Goal: Find specific page/section: Find specific page/section

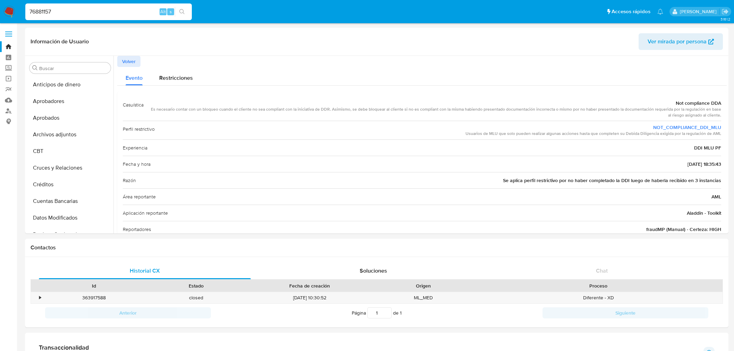
select select "10"
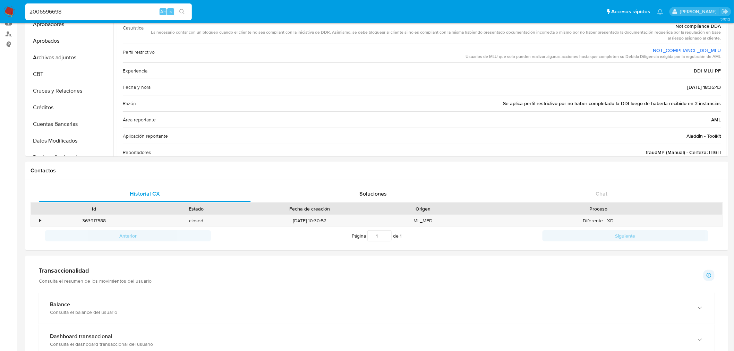
scroll to position [343, 0]
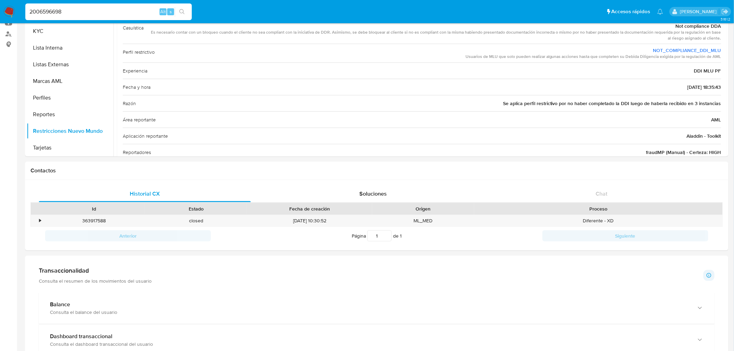
type input "2006596698"
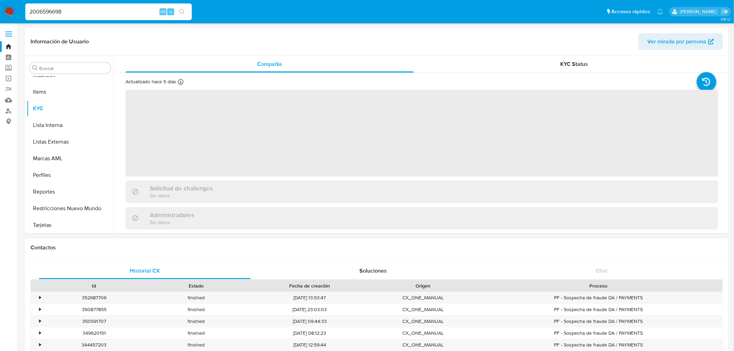
scroll to position [343, 0]
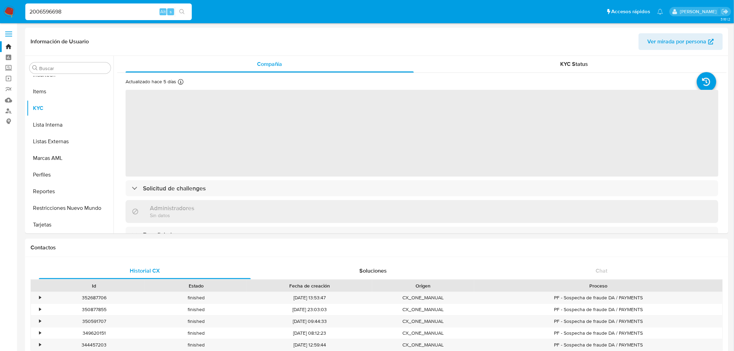
select select "10"
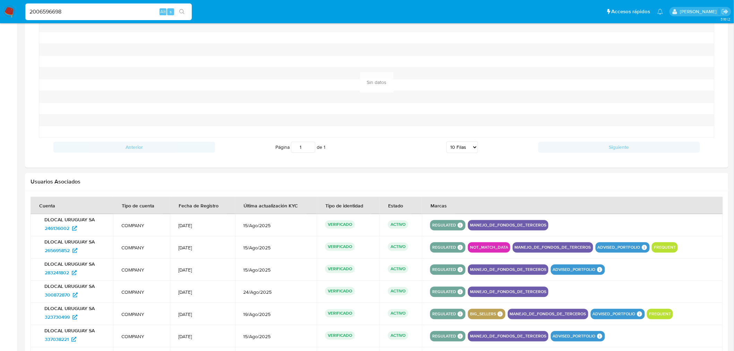
scroll to position [687, 0]
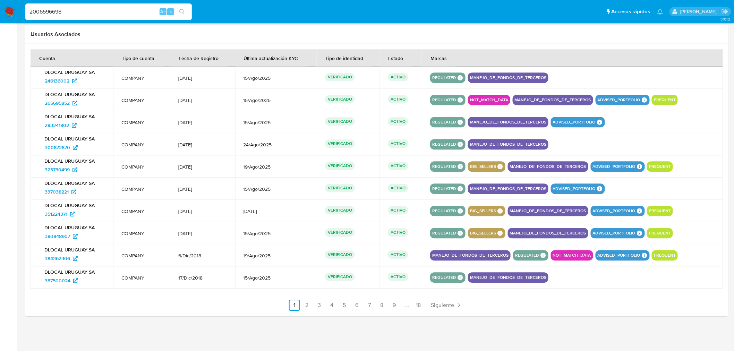
click at [55, 10] on input "2006596698" at bounding box center [108, 11] width 167 height 9
paste input "1500566934"
type input "1500566934"
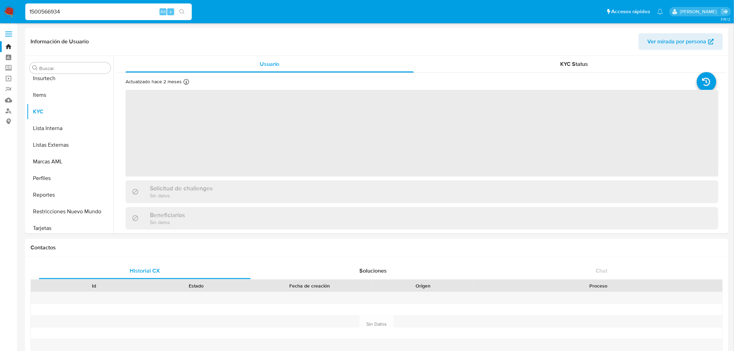
scroll to position [343, 0]
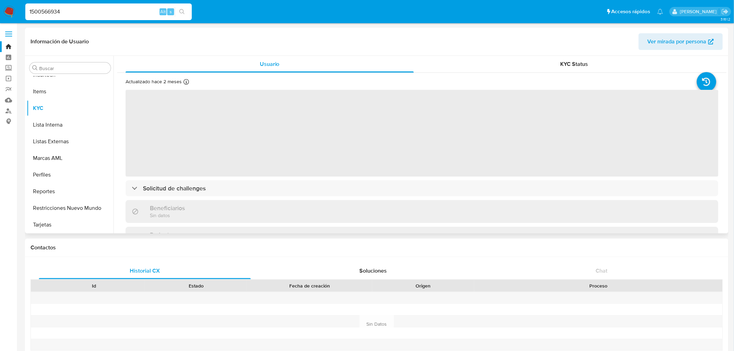
select select "10"
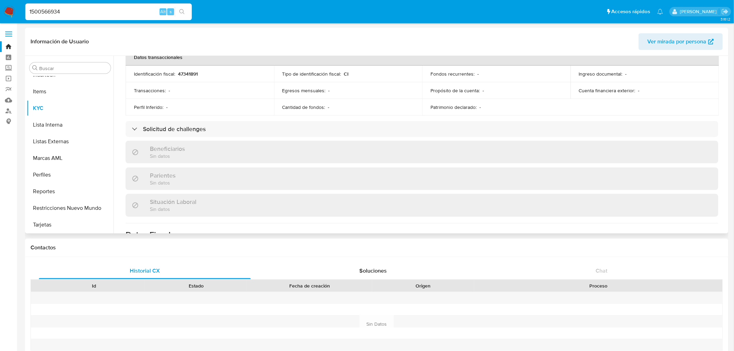
scroll to position [231, 0]
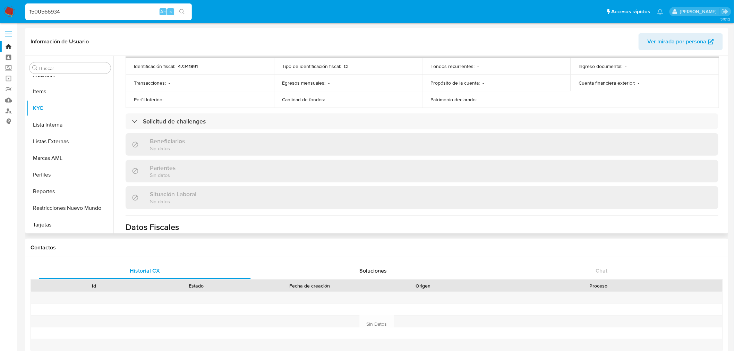
click at [218, 133] on div "Beneficiarios Sin datos" at bounding box center [422, 144] width 593 height 23
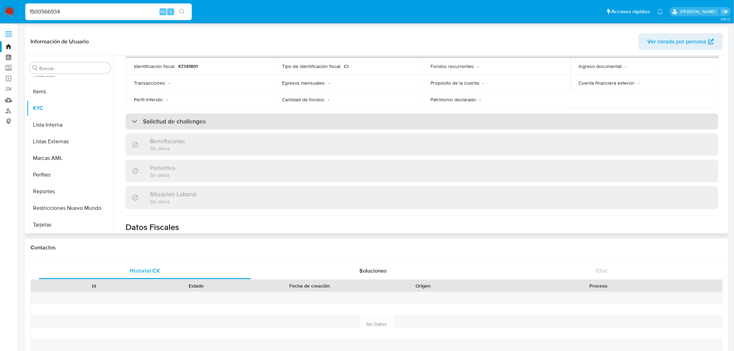
click at [219, 126] on div "Solicitud de challenges" at bounding box center [422, 121] width 593 height 16
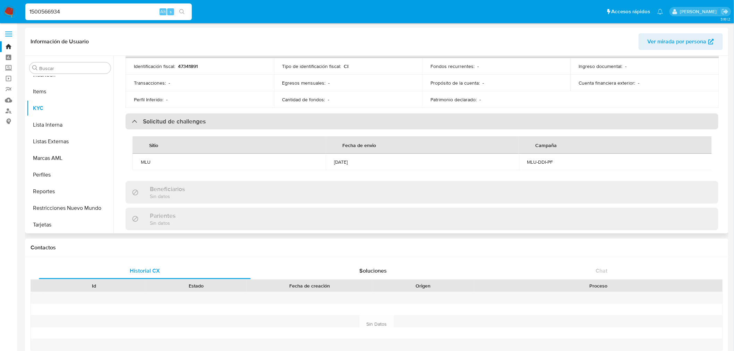
click at [217, 127] on div "Solicitud de challenges" at bounding box center [422, 121] width 593 height 16
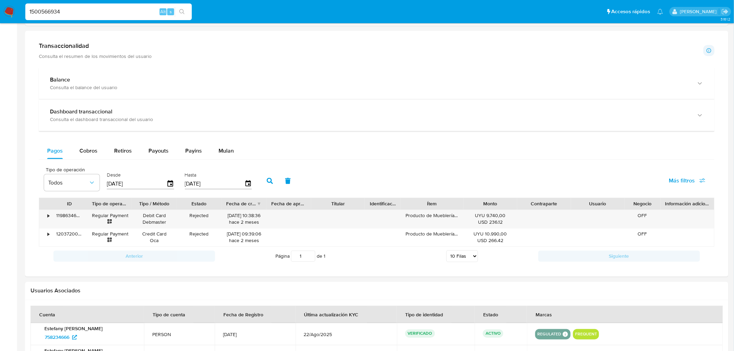
scroll to position [473, 0]
